Goal: Task Accomplishment & Management: Use online tool/utility

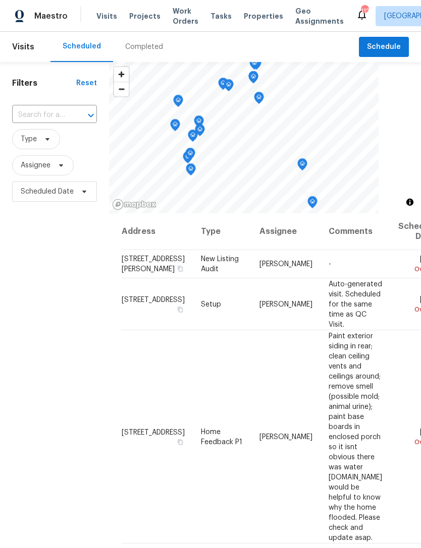
click at [144, 18] on span "Projects" at bounding box center [144, 16] width 31 height 10
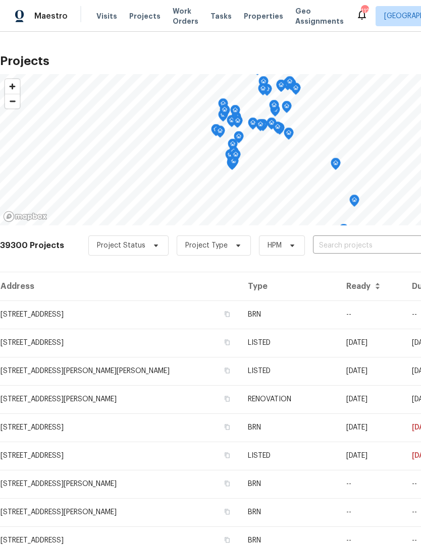
click at [341, 239] on input "text" at bounding box center [370, 246] width 115 height 16
type input "6893"
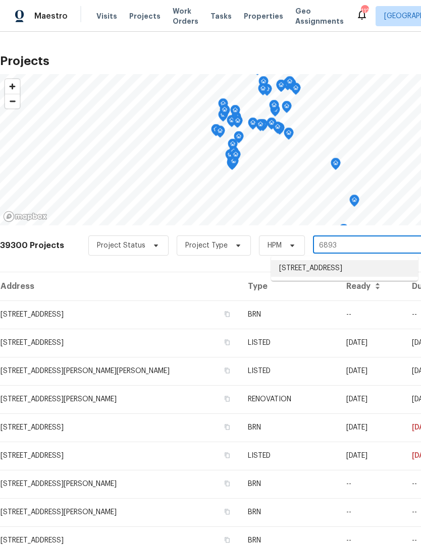
click at [328, 273] on li "[STREET_ADDRESS]" at bounding box center [344, 268] width 147 height 17
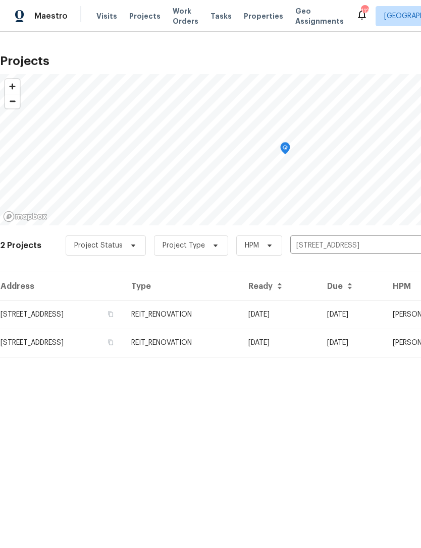
click at [240, 313] on td "REIT_RENOVATION" at bounding box center [181, 315] width 117 height 28
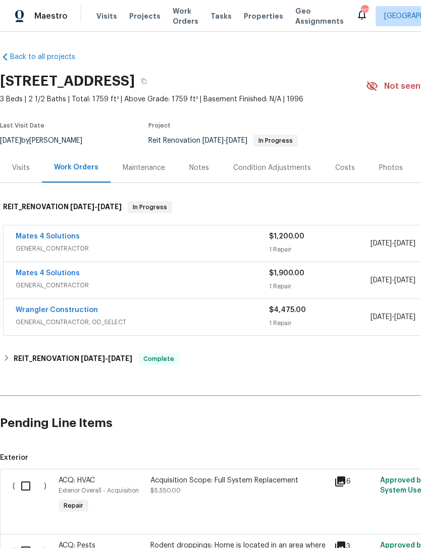
click at [222, 238] on div "Mates 4 Solutions" at bounding box center [142, 237] width 253 height 12
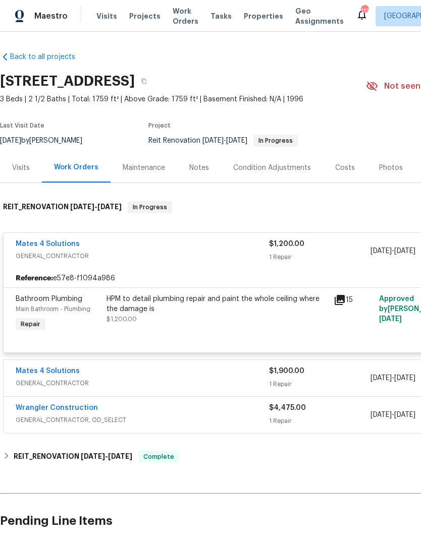
click at [193, 318] on div "HPM to detail plumbing repair and paint the whole ceiling where the damage is $…" at bounding box center [216, 309] width 221 height 30
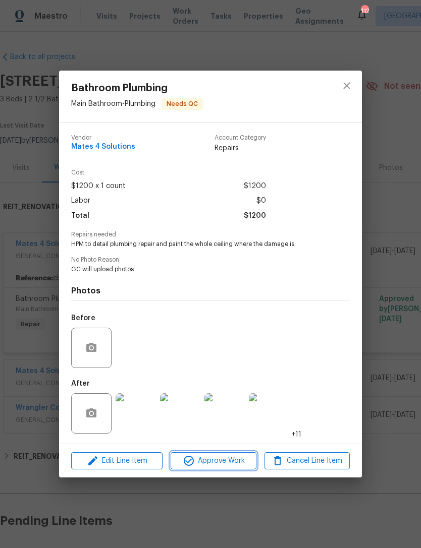
click at [229, 462] on span "Approve Work" at bounding box center [212, 461] width 79 height 13
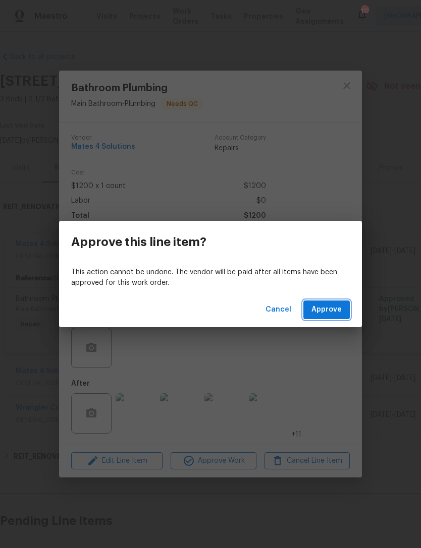
click at [335, 309] on span "Approve" at bounding box center [326, 310] width 30 height 13
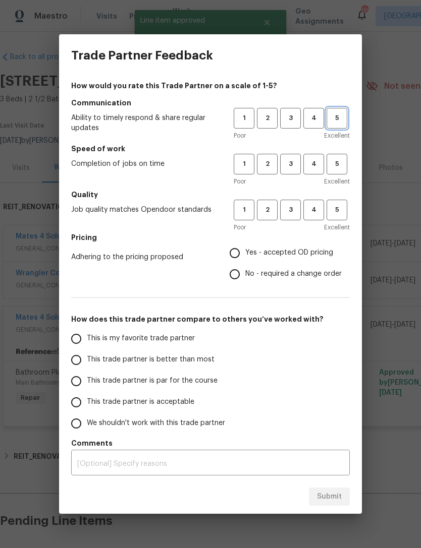
click at [345, 116] on span "5" at bounding box center [336, 118] width 19 height 12
click at [344, 158] on button "5" at bounding box center [336, 164] width 21 height 21
click at [343, 211] on span "5" at bounding box center [336, 210] width 19 height 12
click at [233, 256] on input "Yes - accepted OD pricing" at bounding box center [234, 253] width 21 height 21
radio input "true"
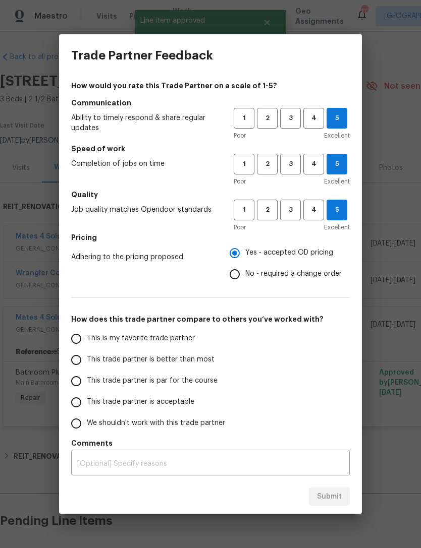
click at [80, 340] on input "This is my favorite trade partner" at bounding box center [76, 338] width 21 height 21
click at [330, 491] on span "Submit" at bounding box center [329, 497] width 25 height 13
radio input "true"
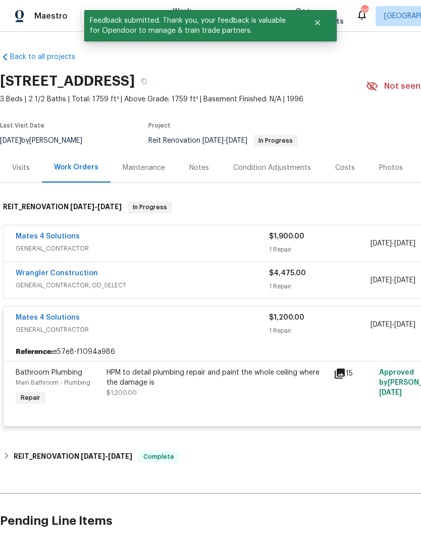
click at [238, 241] on div "Mates 4 Solutions" at bounding box center [142, 237] width 253 height 12
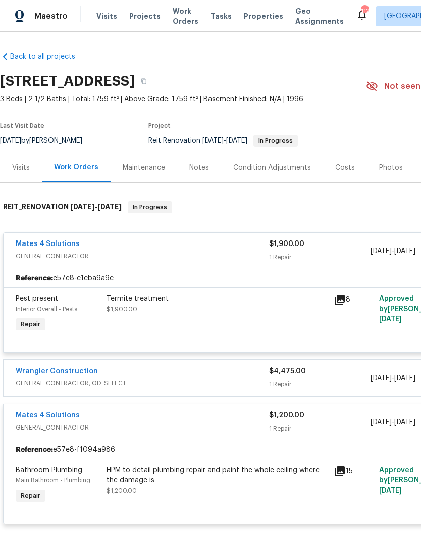
click at [213, 242] on div "Mates 4 Solutions" at bounding box center [142, 245] width 253 height 12
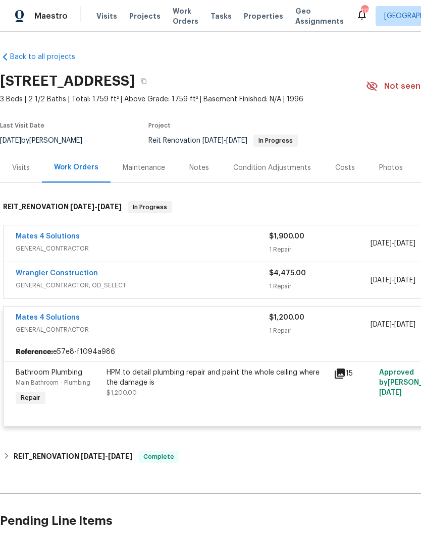
click at [221, 238] on div "Mates 4 Solutions" at bounding box center [142, 237] width 253 height 12
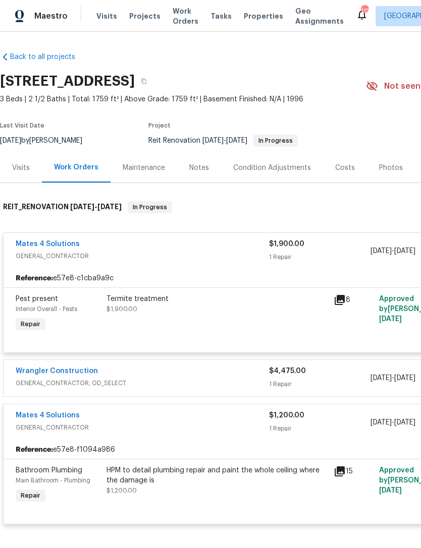
click at [205, 315] on div "Termite treatment $1,900.00" at bounding box center [216, 314] width 227 height 46
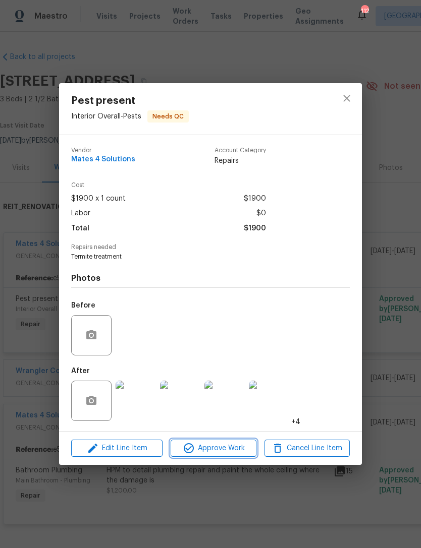
click at [221, 443] on button "Approve Work" at bounding box center [212, 449] width 85 height 18
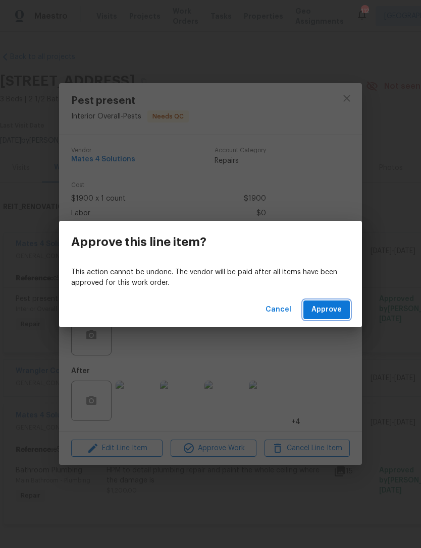
click at [331, 304] on span "Approve" at bounding box center [326, 310] width 30 height 13
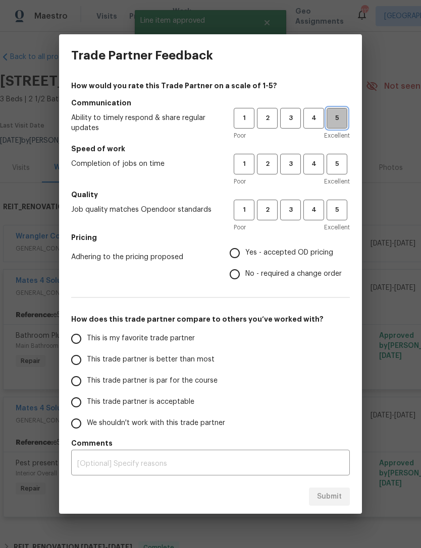
click at [337, 113] on span "5" at bounding box center [336, 118] width 19 height 12
click at [331, 169] on span "5" at bounding box center [336, 164] width 19 height 12
click at [340, 213] on span "5" at bounding box center [336, 210] width 19 height 12
click at [245, 253] on input "Yes - accepted OD pricing" at bounding box center [234, 253] width 21 height 21
radio input "true"
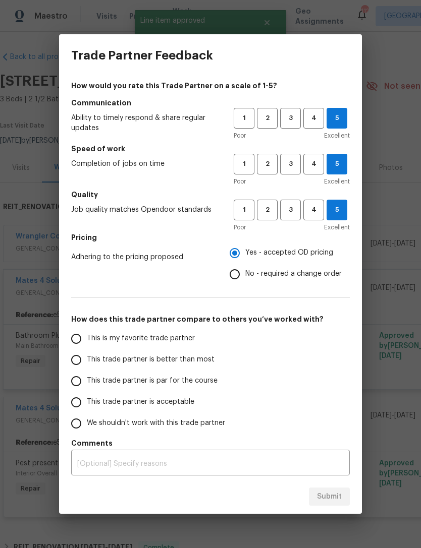
click at [77, 341] on input "This is my favorite trade partner" at bounding box center [76, 338] width 21 height 21
click at [334, 496] on span "Submit" at bounding box center [329, 497] width 25 height 13
radio input "true"
radio input "false"
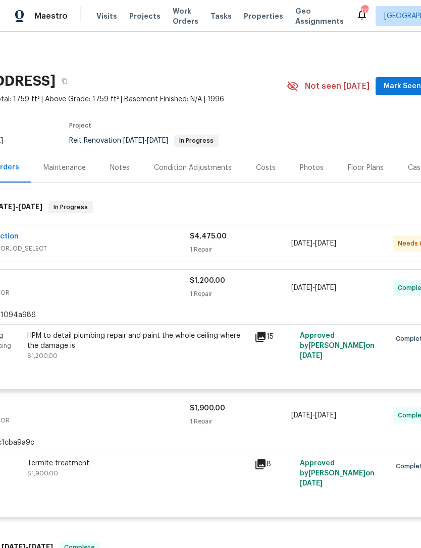
scroll to position [0, 75]
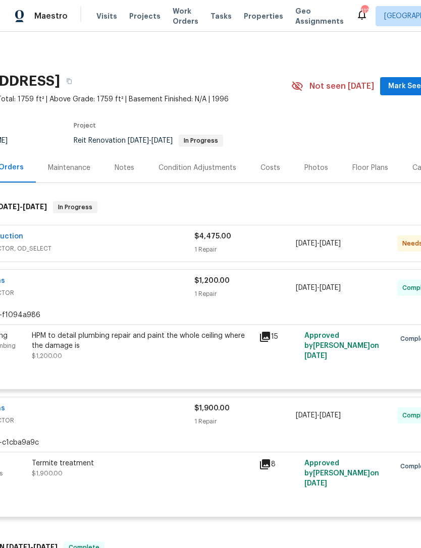
click at [162, 248] on span "GENERAL_CONTRACTOR, OD_SELECT" at bounding box center [67, 249] width 253 height 10
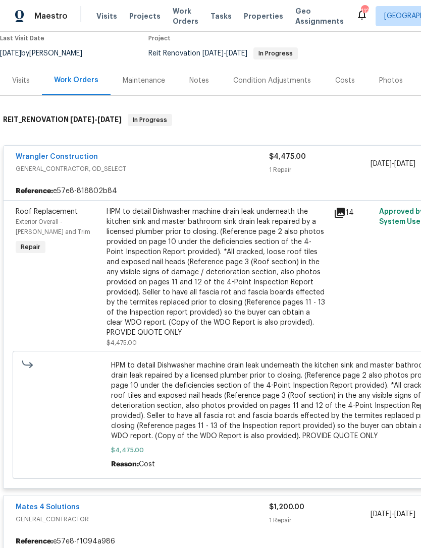
scroll to position [124, 4]
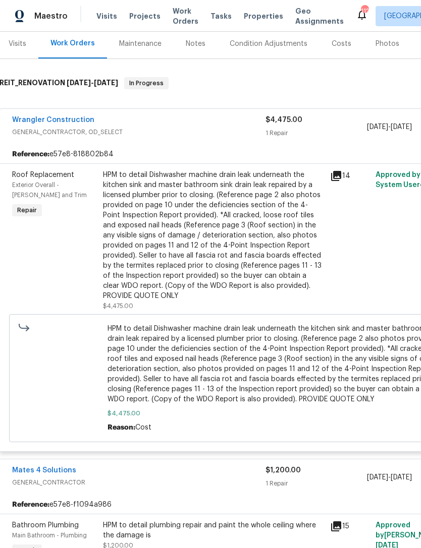
click at [229, 381] on span "HPM to detail Dishwasher machine drain leak underneath the kitchen sink and mas…" at bounding box center [281, 364] width 348 height 81
click at [231, 278] on div "HPM to detail Dishwasher machine drain leak underneath the kitchen sink and mas…" at bounding box center [213, 235] width 221 height 131
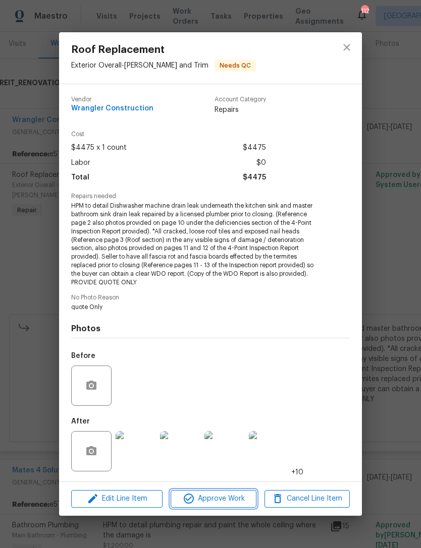
click at [229, 497] on span "Approve Work" at bounding box center [212, 499] width 79 height 13
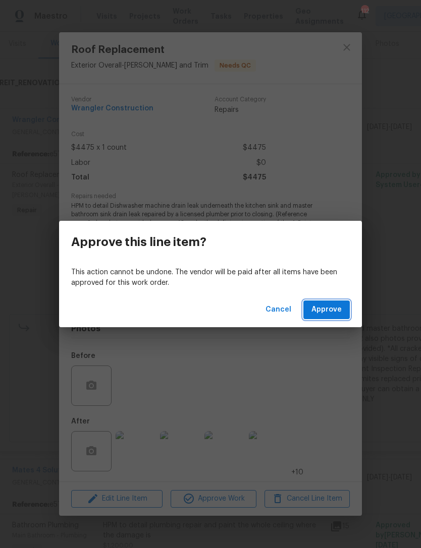
click at [328, 308] on span "Approve" at bounding box center [326, 310] width 30 height 13
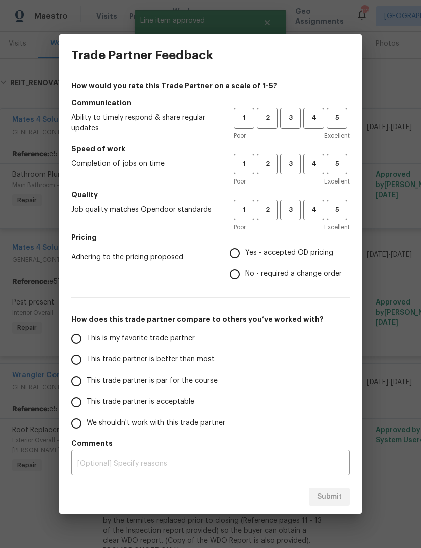
click at [352, 121] on div "How would you rate this Trade Partner on a scale of 1-5? Communication Ability …" at bounding box center [210, 278] width 303 height 403
click at [334, 167] on span "5" at bounding box center [336, 164] width 19 height 12
click at [344, 204] on span "5" at bounding box center [336, 210] width 19 height 12
click at [338, 123] on span "5" at bounding box center [336, 118] width 19 height 12
click at [242, 252] on input "Yes - accepted OD pricing" at bounding box center [234, 253] width 21 height 21
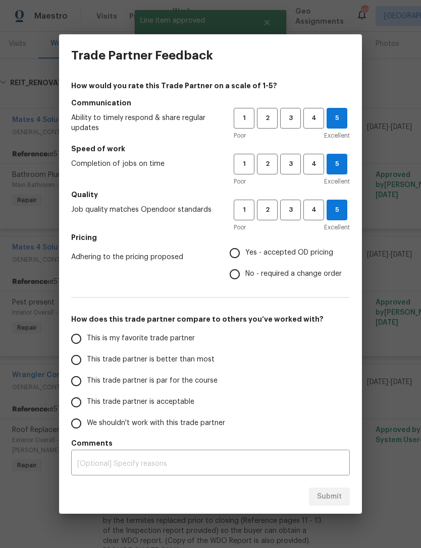
radio input "true"
click at [89, 332] on label "This is my favorite trade partner" at bounding box center [145, 338] width 159 height 21
click at [87, 332] on input "This is my favorite trade partner" at bounding box center [76, 338] width 21 height 21
click at [339, 501] on span "Submit" at bounding box center [329, 497] width 25 height 13
radio input "true"
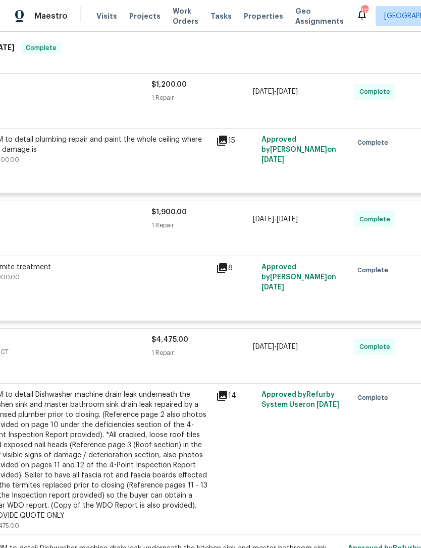
scroll to position [158, 136]
